Goal: Transaction & Acquisition: Purchase product/service

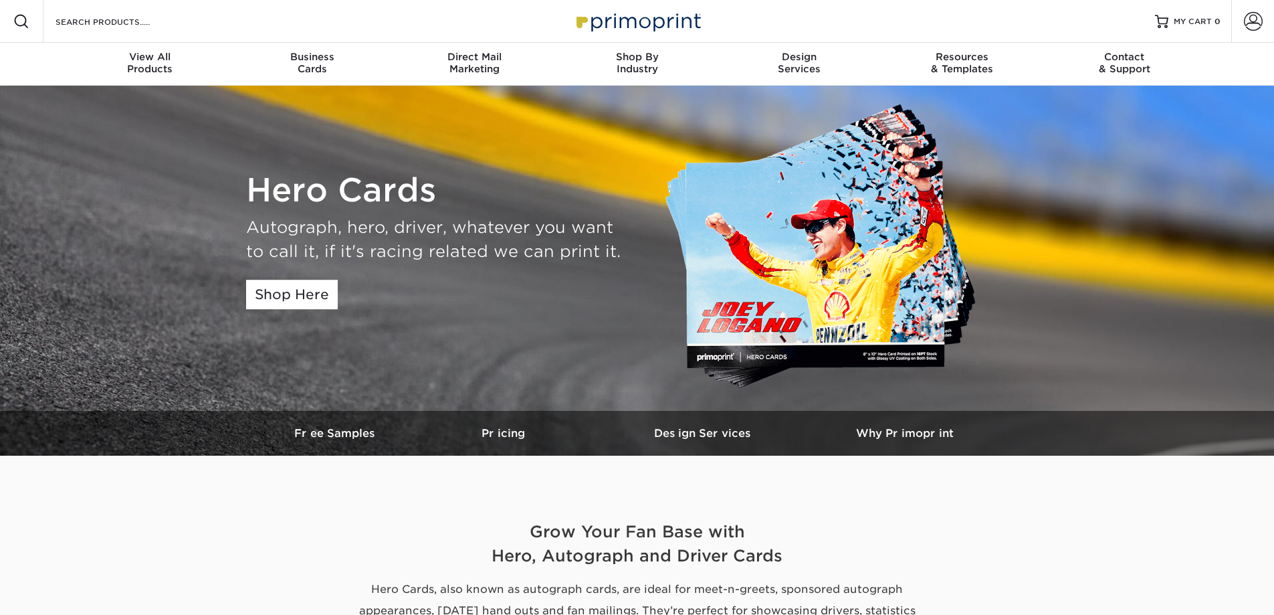
scroll to position [67, 0]
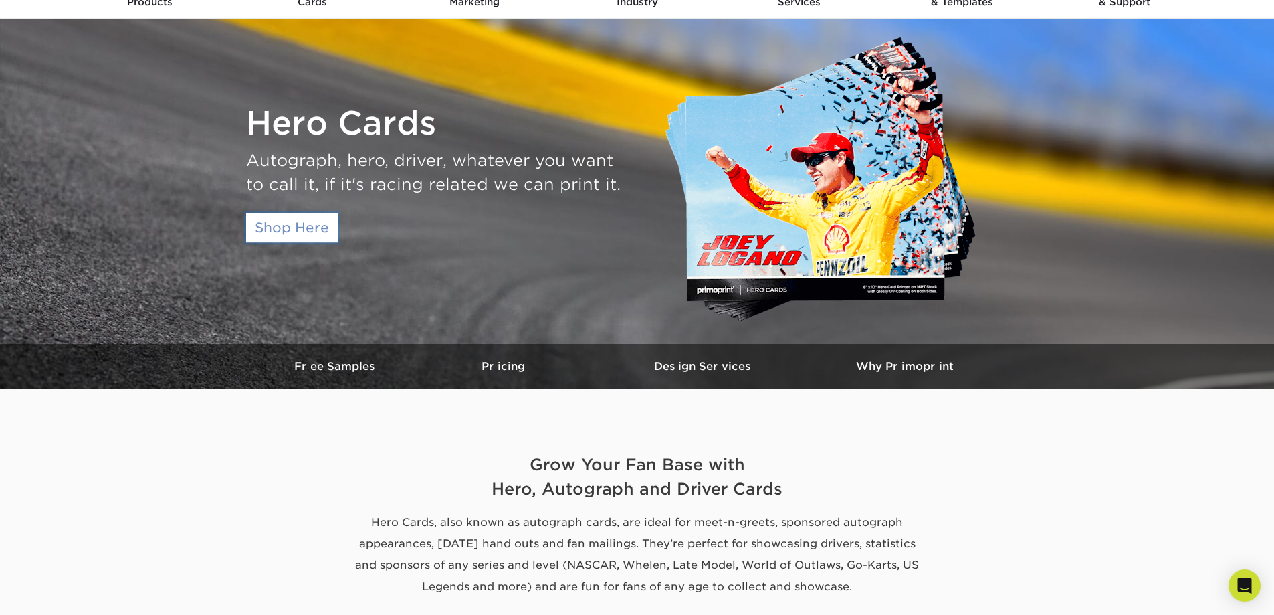
click at [326, 234] on link "Shop Here" at bounding box center [292, 227] width 92 height 29
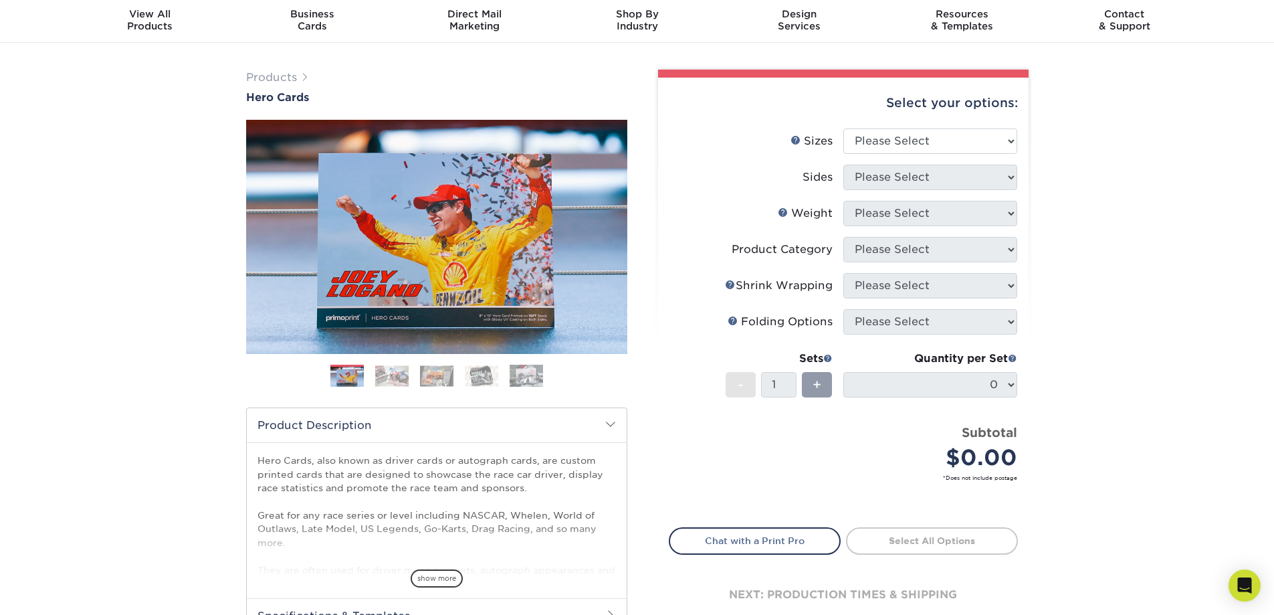
scroll to position [67, 0]
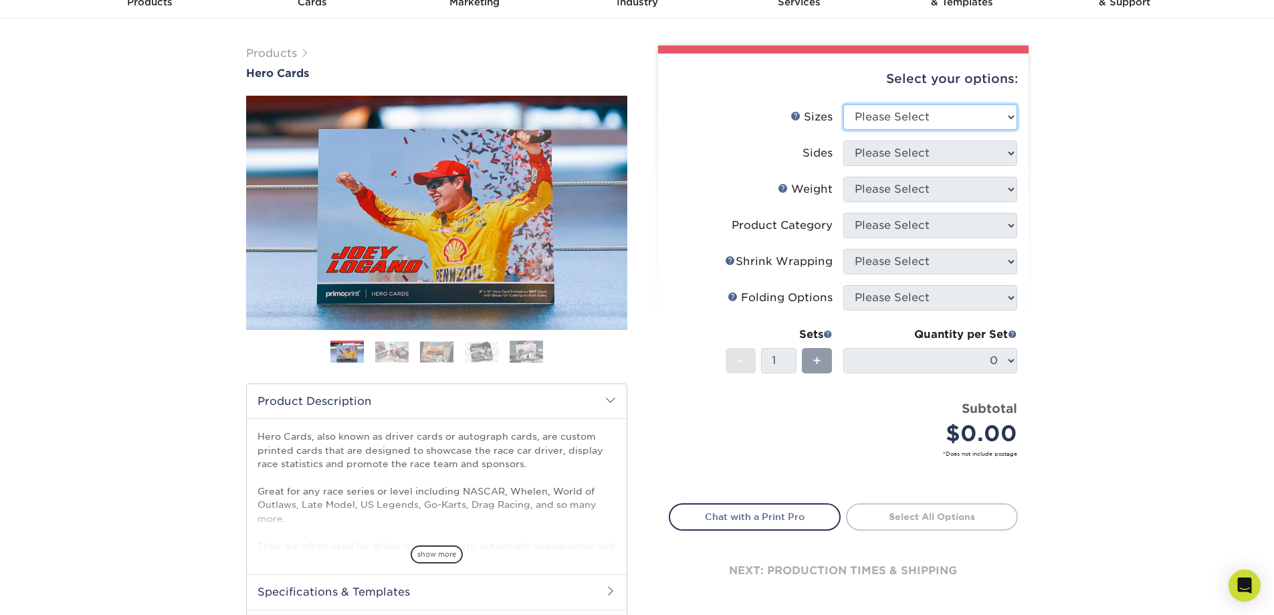
click at [1009, 119] on select "Please Select 1.5" x 7" 4" x 6" 5" x 7" 6" x 8" 6" x 8.5" 6" x 9" 7" x 8.5" 7.5…" at bounding box center [930, 116] width 174 height 25
click at [1009, 117] on select "Please Select 1.5" x 7" 4" x 6" 5" x 7" 6" x 8" 6" x 8.5" 6" x 9" 7" x 8.5" 7.5…" at bounding box center [930, 116] width 174 height 25
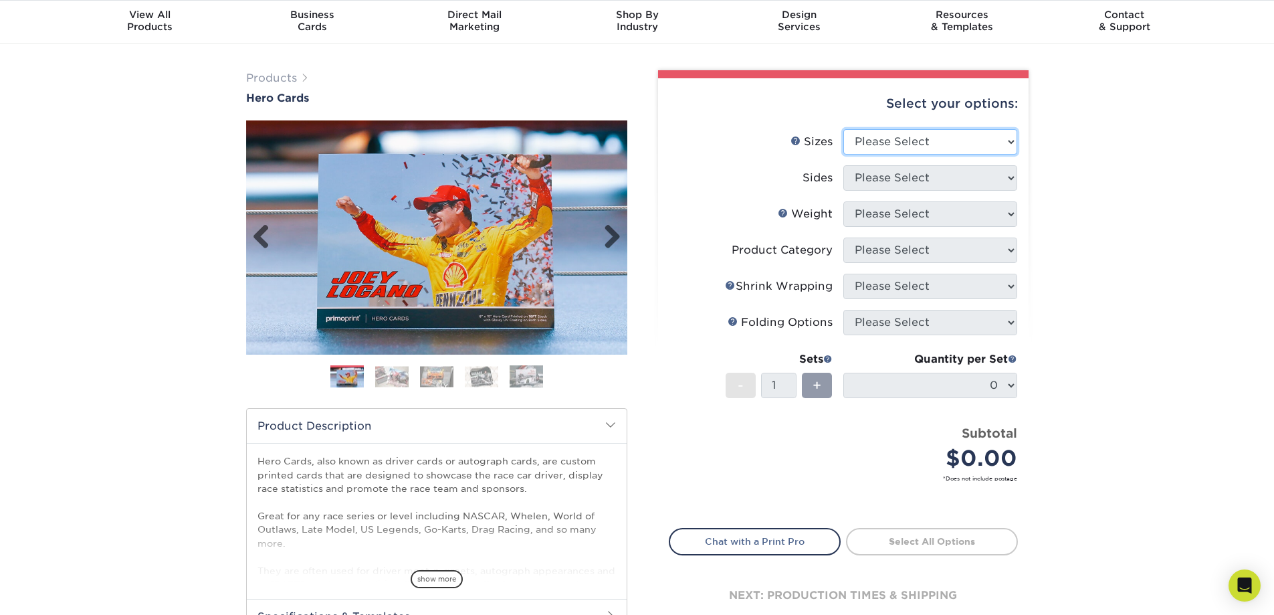
scroll to position [0, 0]
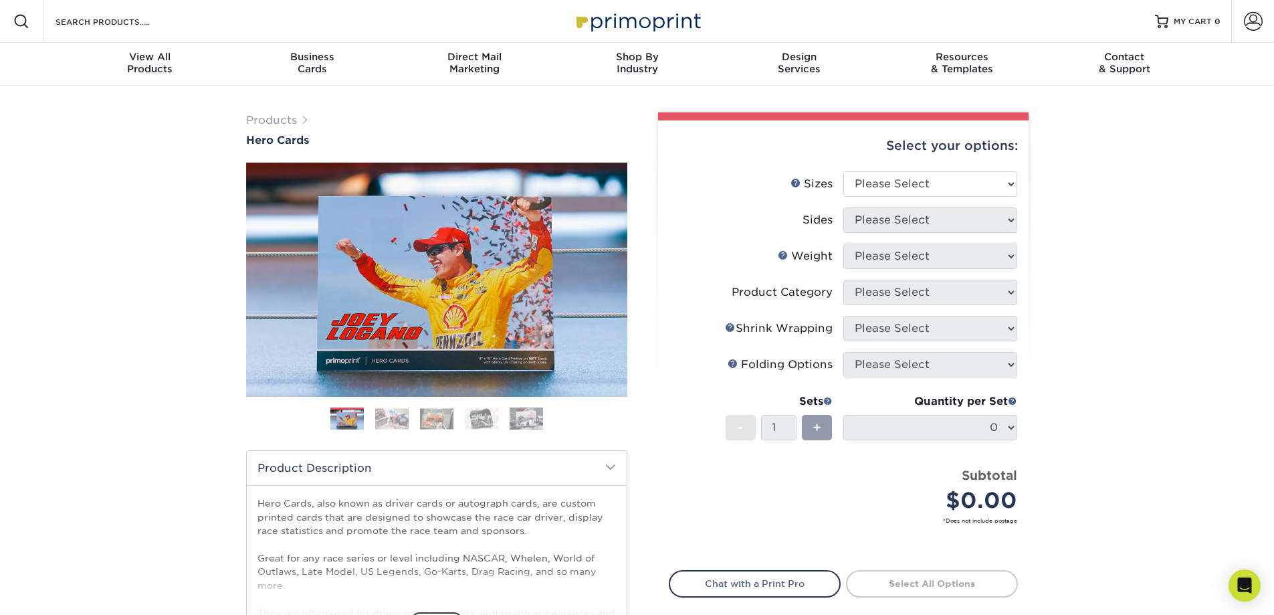
click at [394, 422] on img at bounding box center [391, 418] width 33 height 21
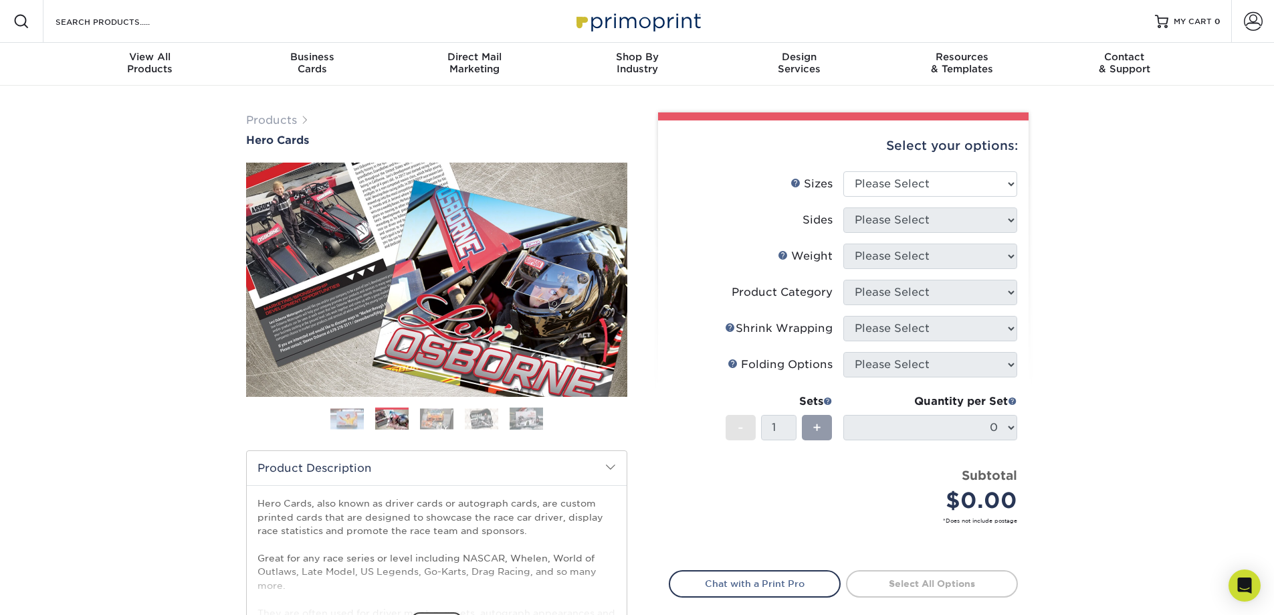
click at [435, 422] on img at bounding box center [436, 418] width 33 height 21
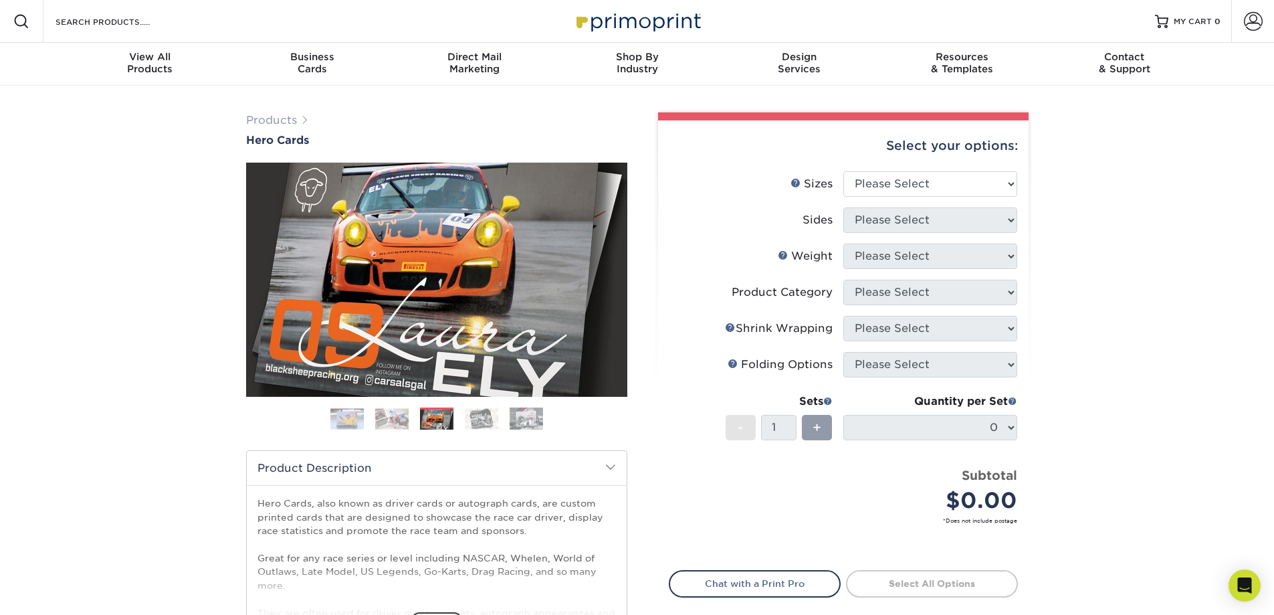
click at [485, 421] on img at bounding box center [481, 418] width 33 height 21
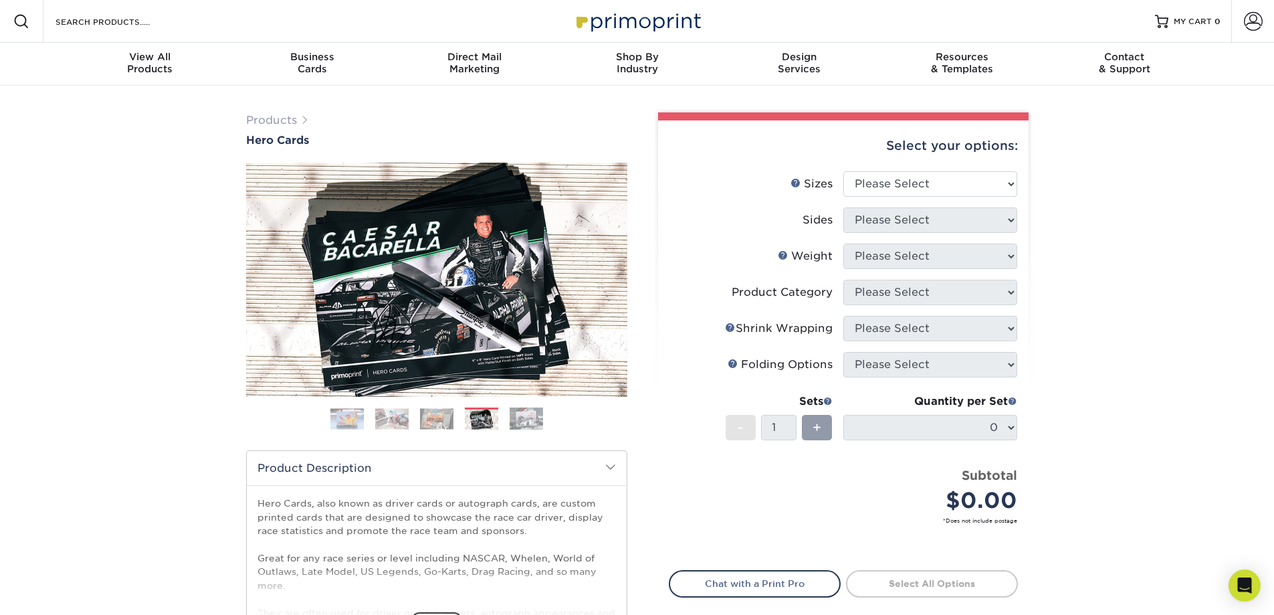
click at [530, 423] on img at bounding box center [526, 418] width 33 height 23
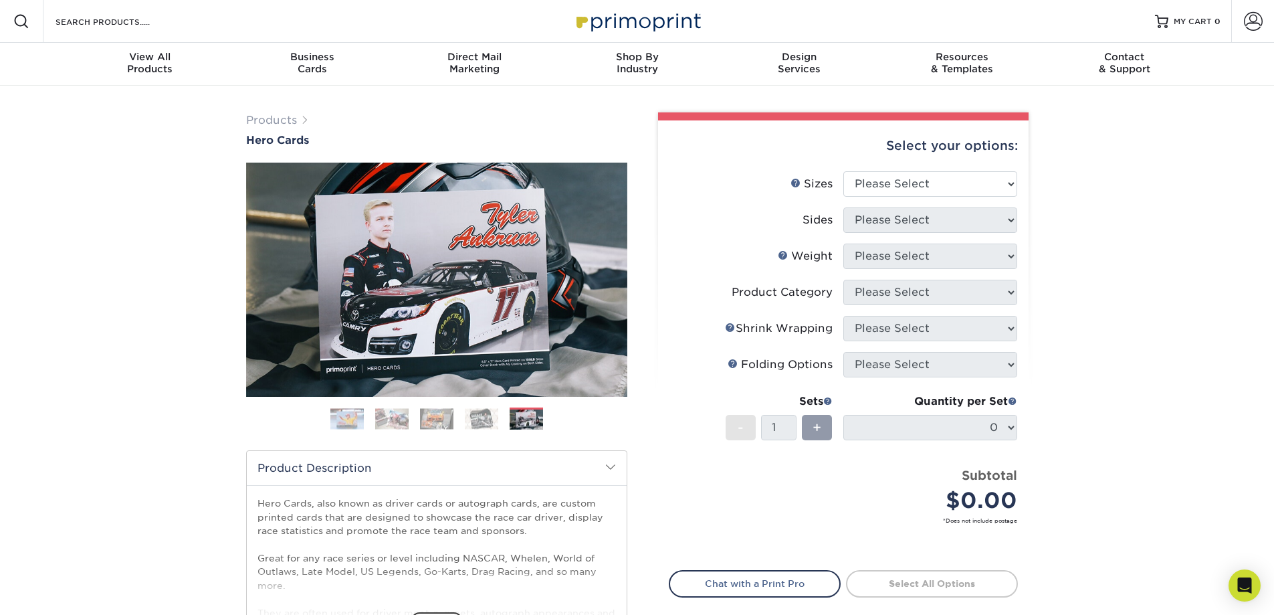
click at [482, 427] on img at bounding box center [481, 418] width 33 height 21
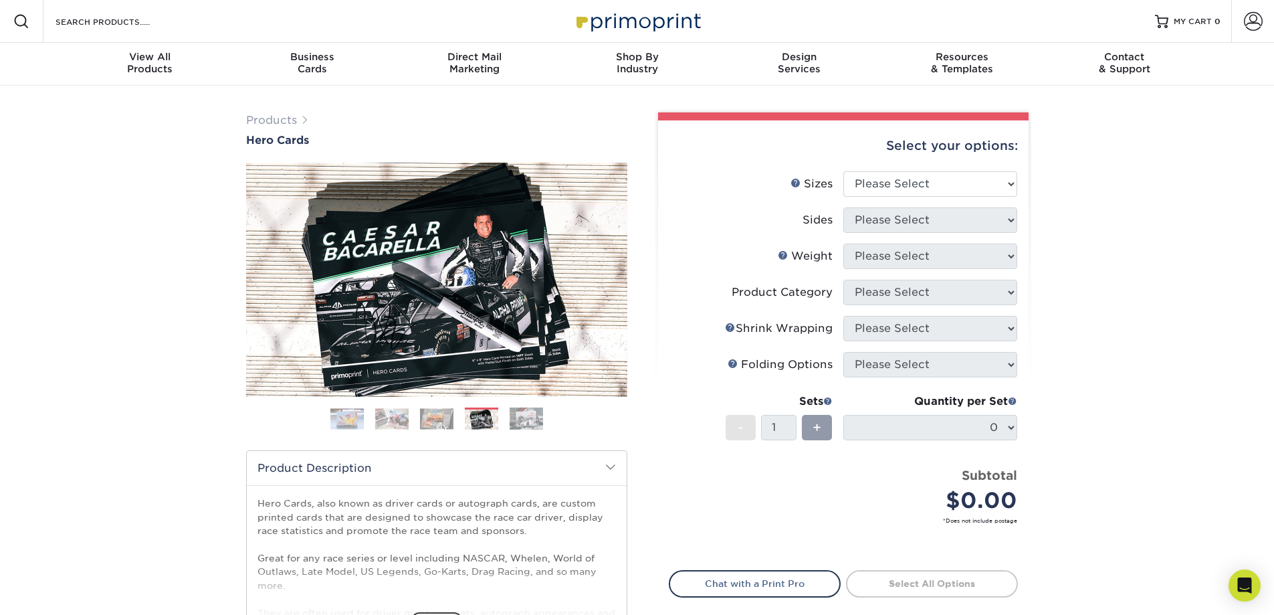
click at [345, 423] on img at bounding box center [346, 418] width 33 height 21
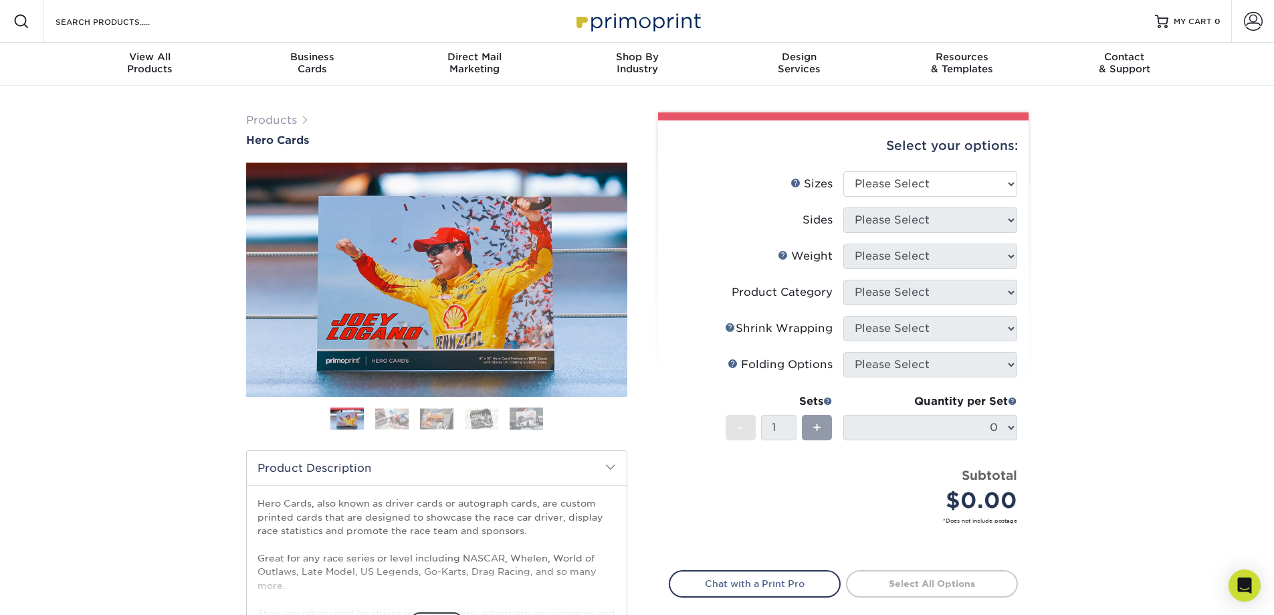
click at [400, 419] on img at bounding box center [391, 418] width 33 height 21
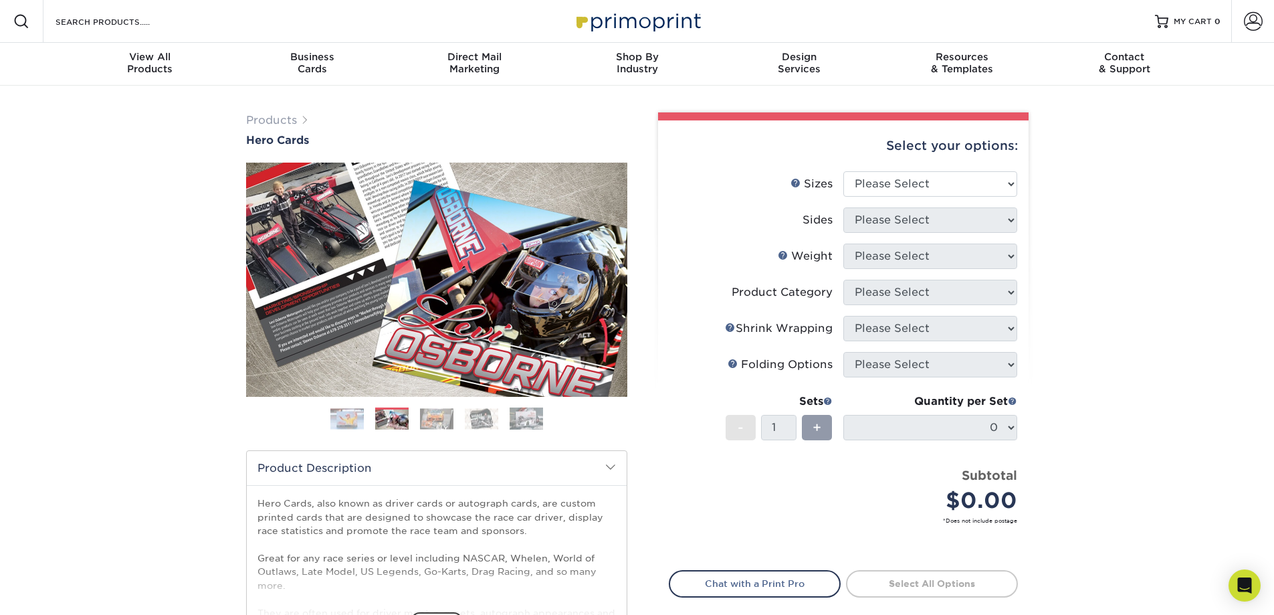
click at [440, 418] on img at bounding box center [436, 418] width 33 height 21
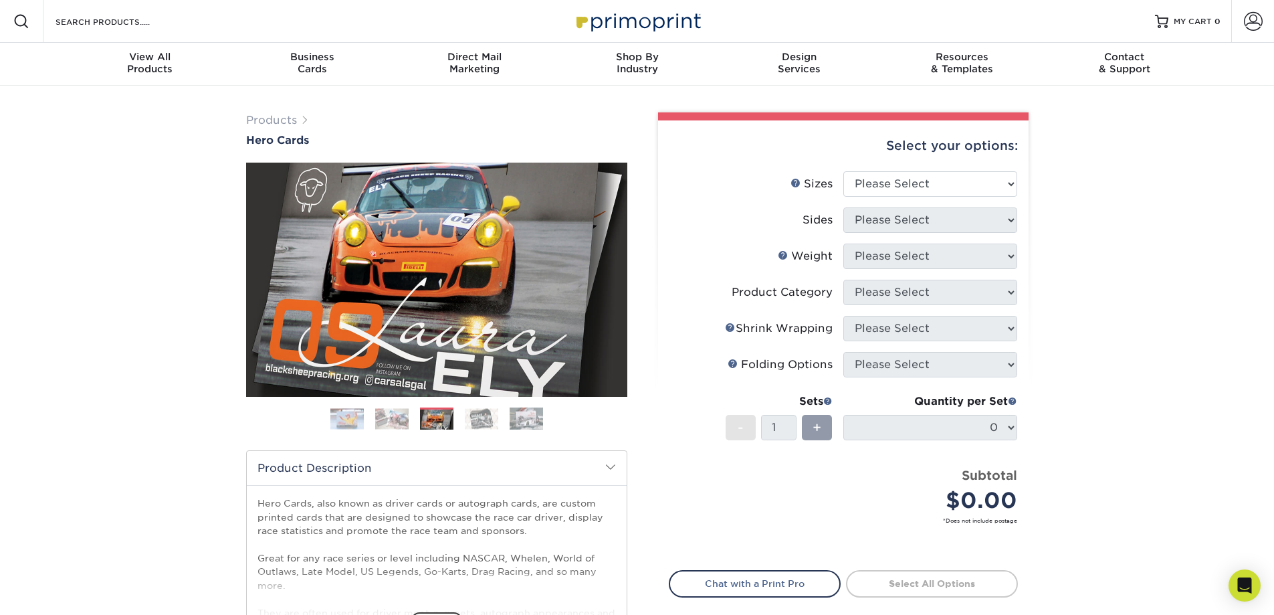
click at [483, 415] on img at bounding box center [481, 418] width 33 height 21
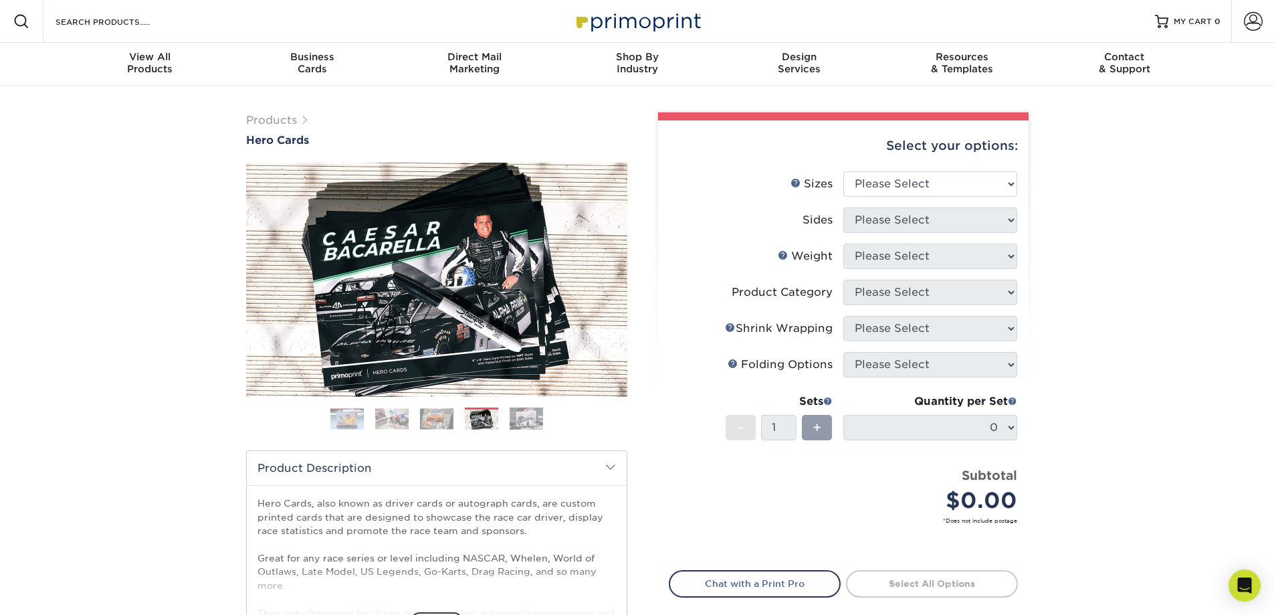
click at [341, 417] on img at bounding box center [346, 418] width 33 height 21
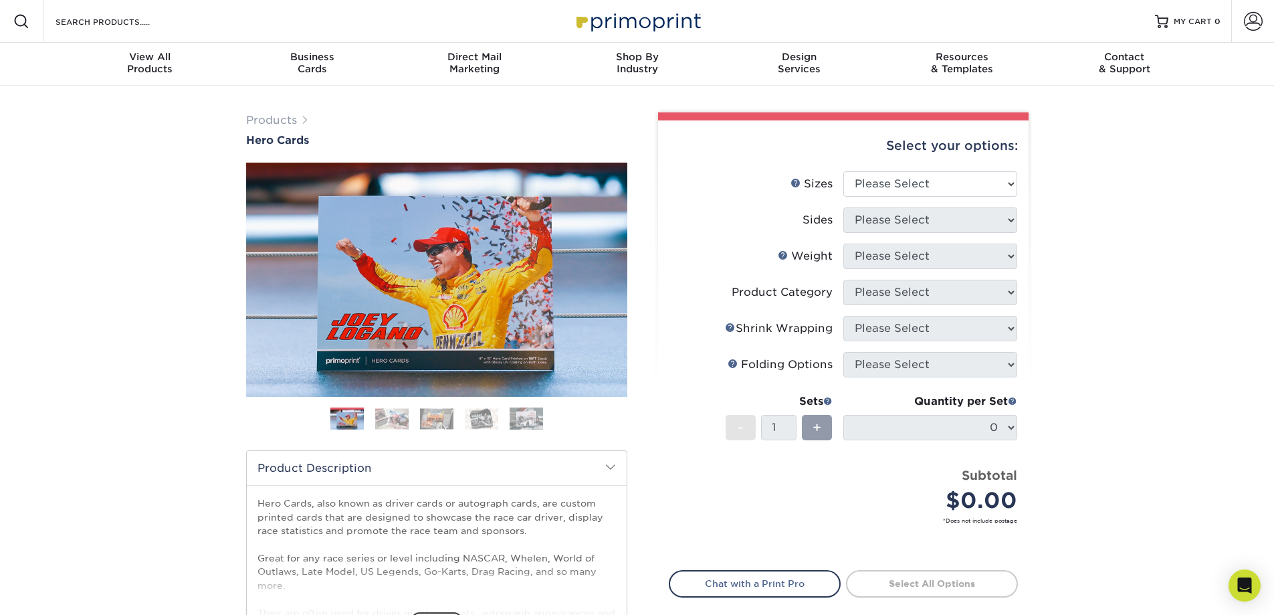
click at [482, 417] on img at bounding box center [481, 418] width 33 height 21
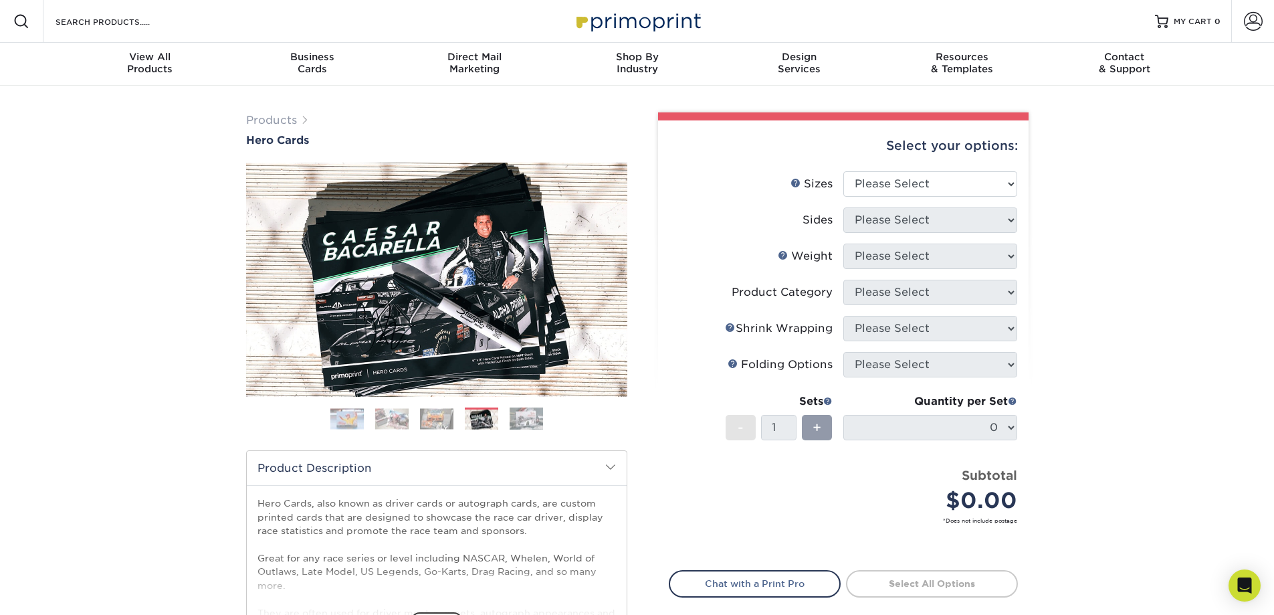
click at [345, 419] on img at bounding box center [346, 418] width 33 height 21
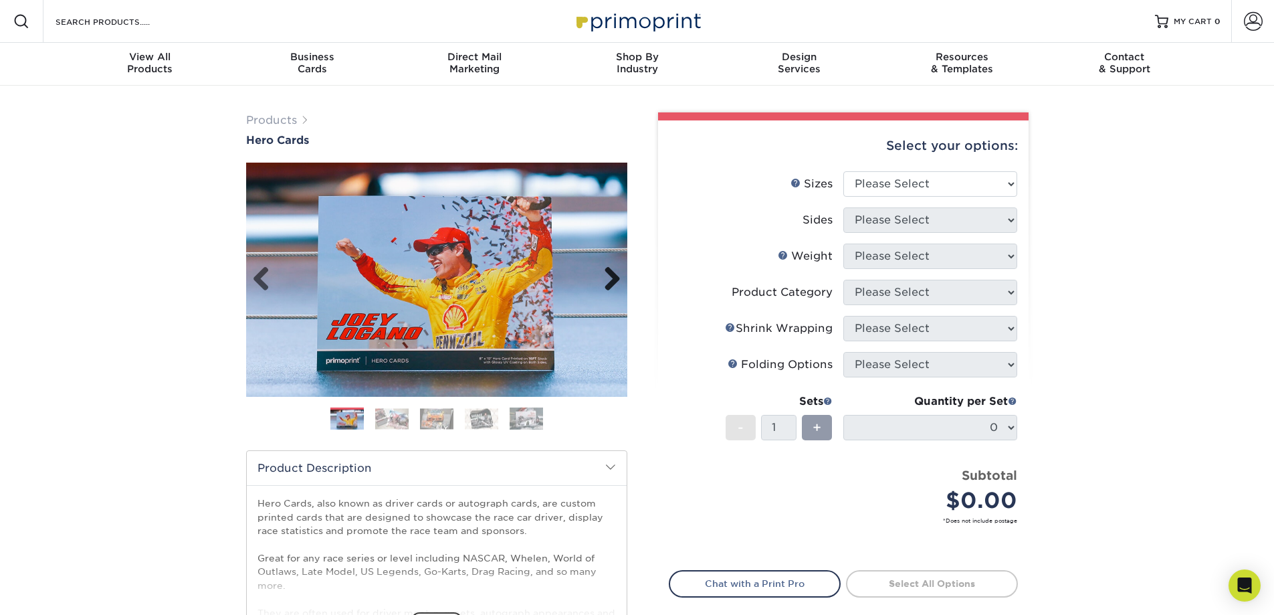
click at [619, 278] on link "Next" at bounding box center [607, 279] width 27 height 27
